Goal: Transaction & Acquisition: Purchase product/service

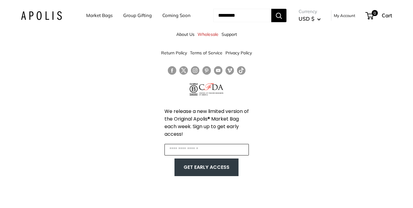
click at [191, 149] on input "Enter your email" at bounding box center [207, 150] width 84 height 12
click at [97, 15] on link "Market Bags" at bounding box center [99, 15] width 26 height 8
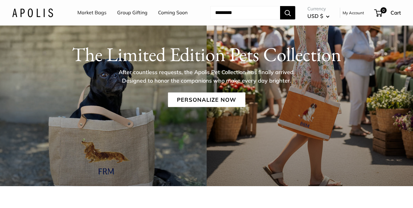
scroll to position [62, 0]
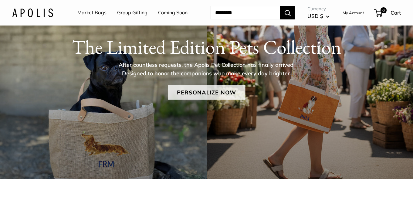
click at [181, 100] on link "Personalize Now" at bounding box center [206, 92] width 77 height 15
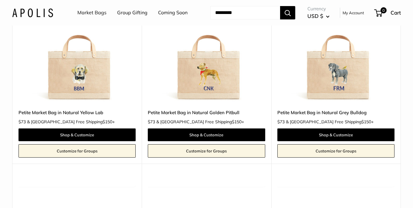
scroll to position [329, 0]
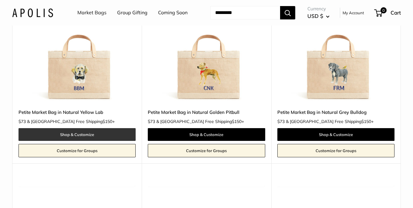
click at [86, 141] on link "Shop & Customize" at bounding box center [77, 134] width 117 height 13
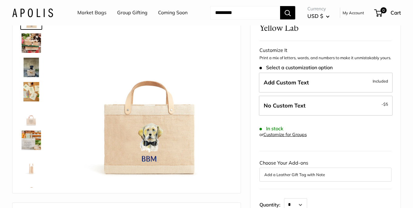
scroll to position [57, 0]
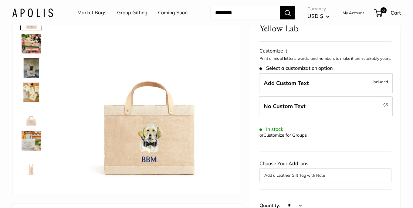
click at [32, 102] on img at bounding box center [31, 92] width 19 height 19
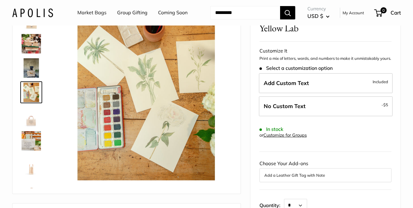
click at [32, 78] on img at bounding box center [31, 67] width 19 height 19
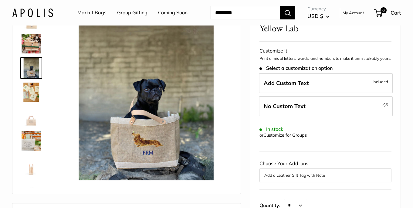
click at [34, 53] on img at bounding box center [31, 43] width 19 height 19
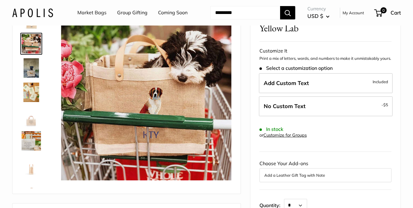
click at [85, 12] on link "Market Bags" at bounding box center [91, 12] width 29 height 9
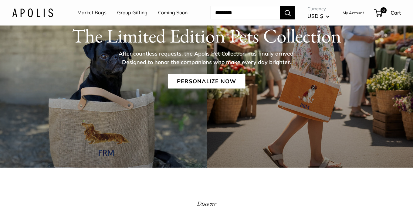
scroll to position [72, 0]
